Goal: Find specific page/section: Find specific page/section

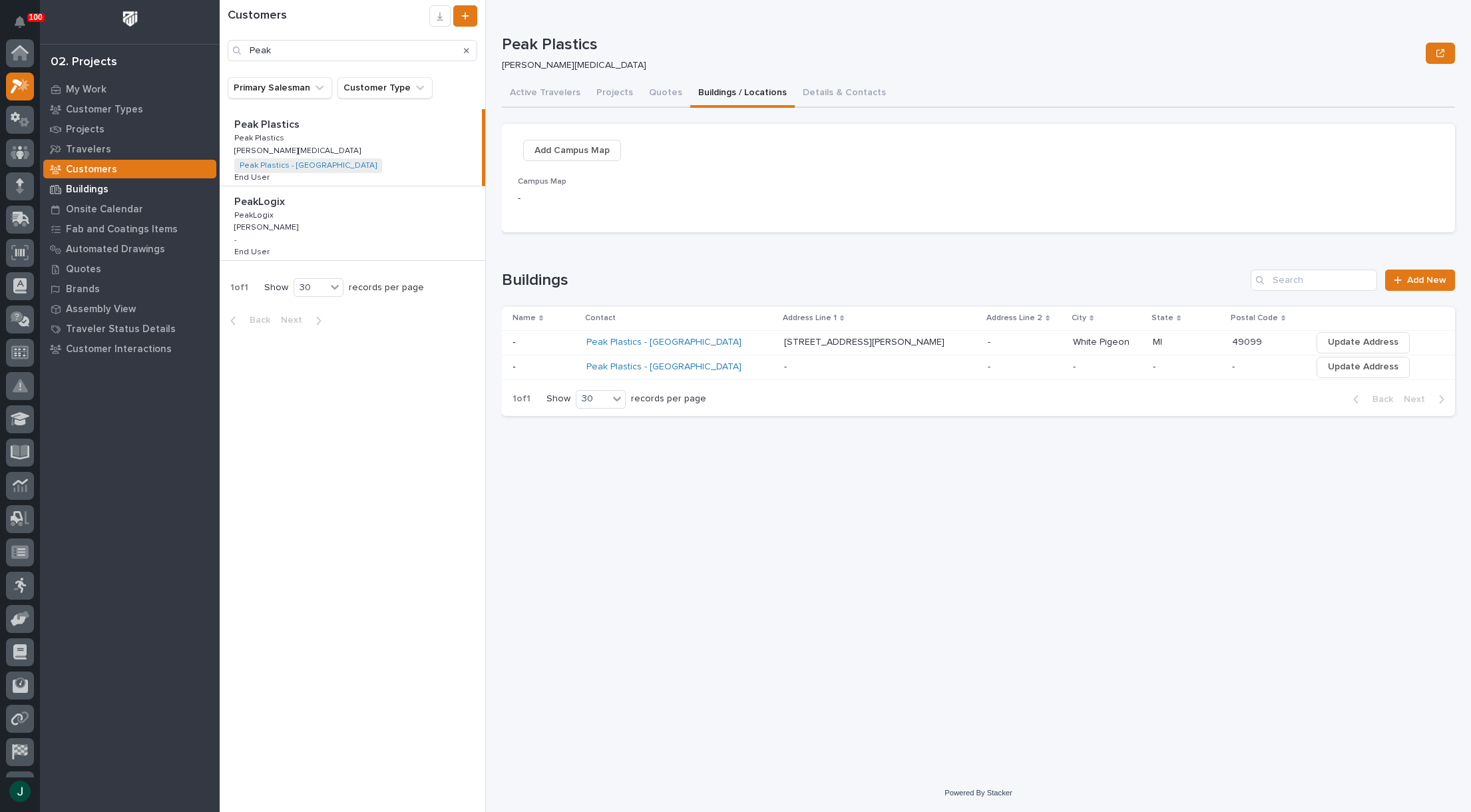
scroll to position [34, 0]
click at [307, 47] on input "Peak" at bounding box center [352, 50] width 249 height 21
type input "P"
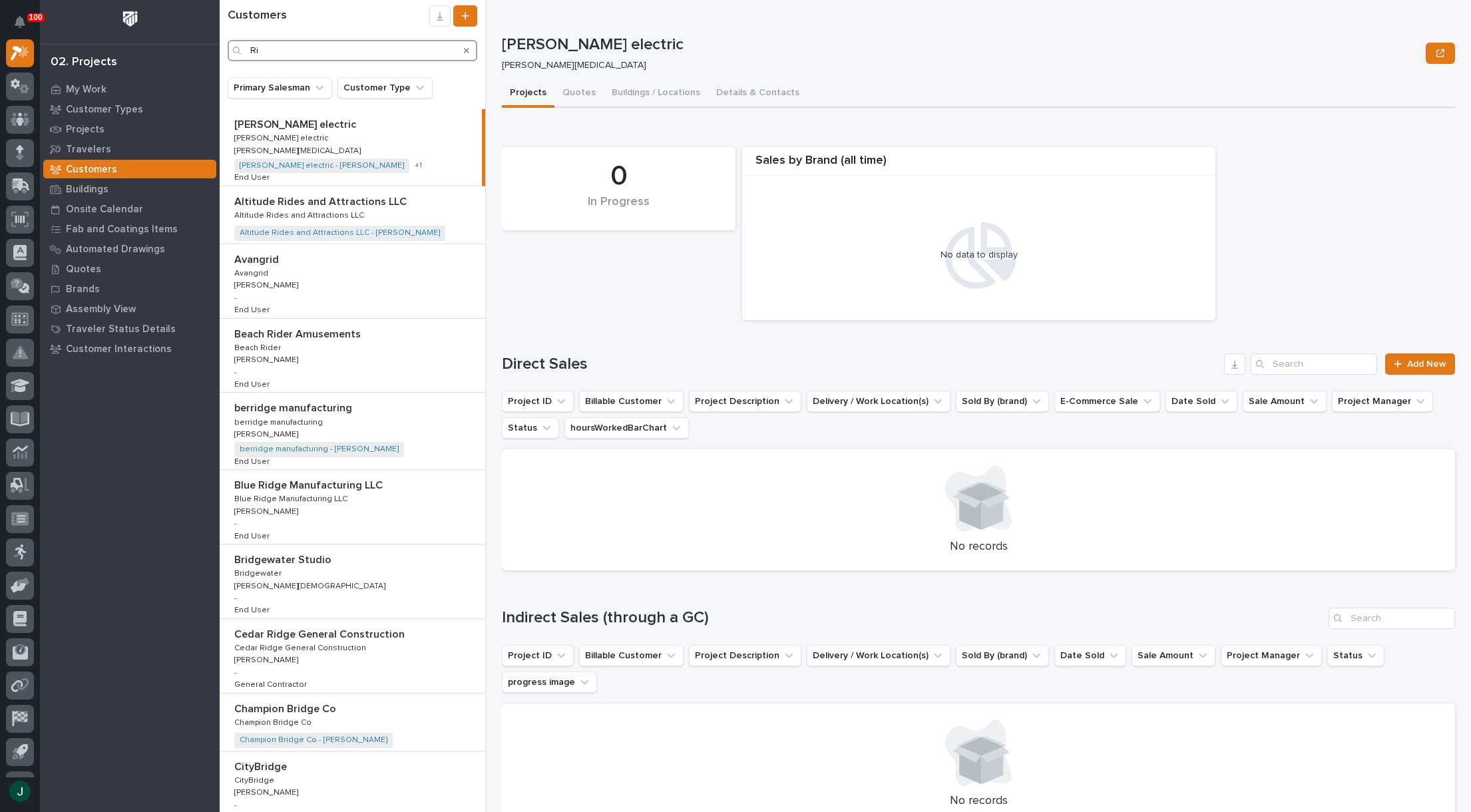
type input "R"
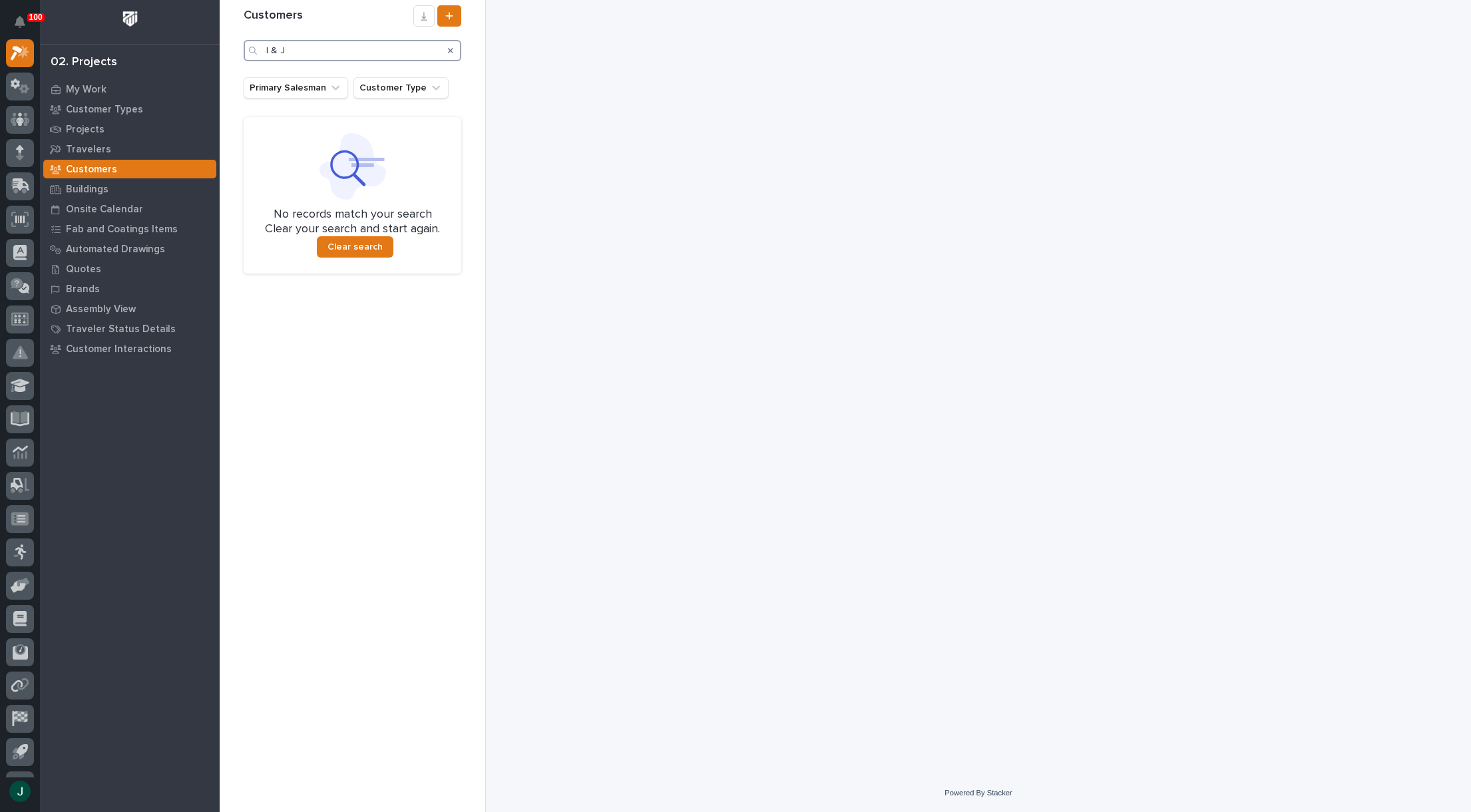
click at [310, 53] on input "I & J" at bounding box center [352, 50] width 217 height 21
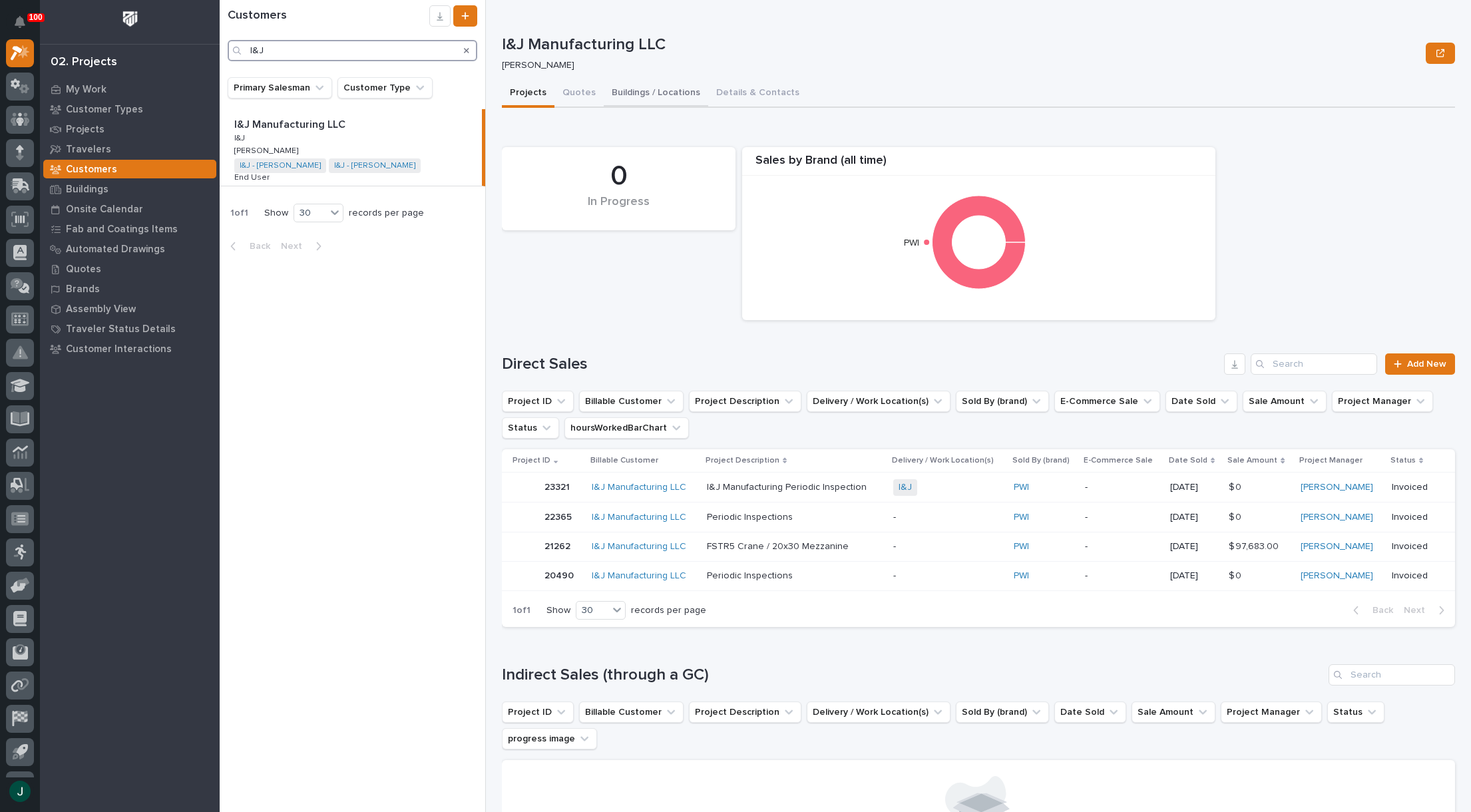
type input "I&J"
click at [658, 92] on button "Buildings / Locations" at bounding box center [656, 94] width 104 height 28
